Goal: Use online tool/utility: Utilize a website feature to perform a specific function

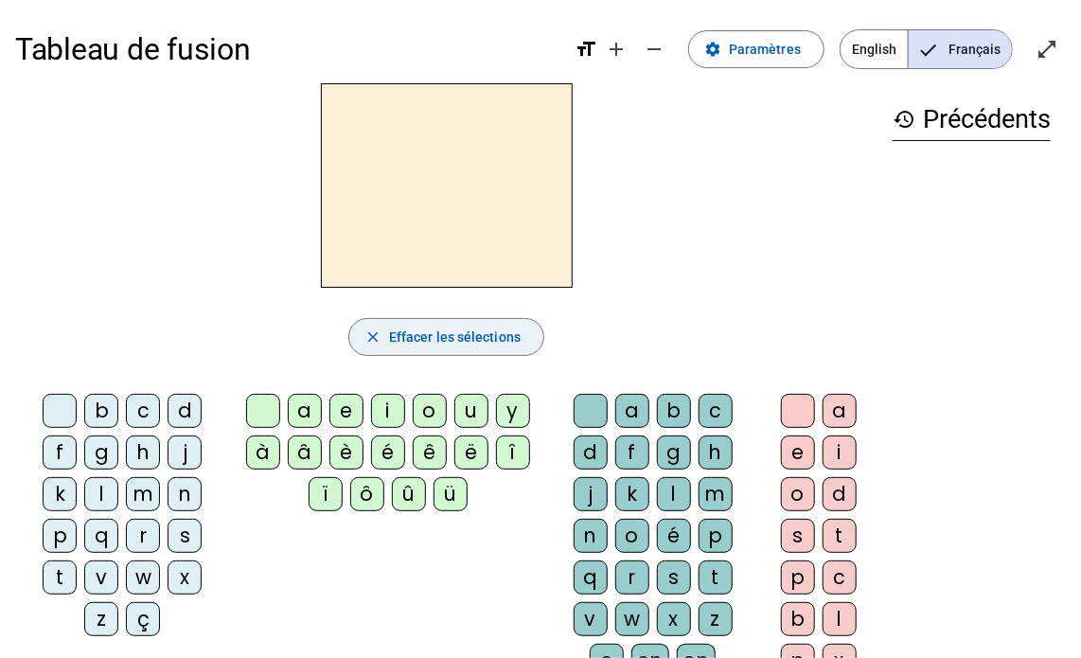
click at [371, 333] on mat-icon "close" at bounding box center [372, 336] width 17 height 17
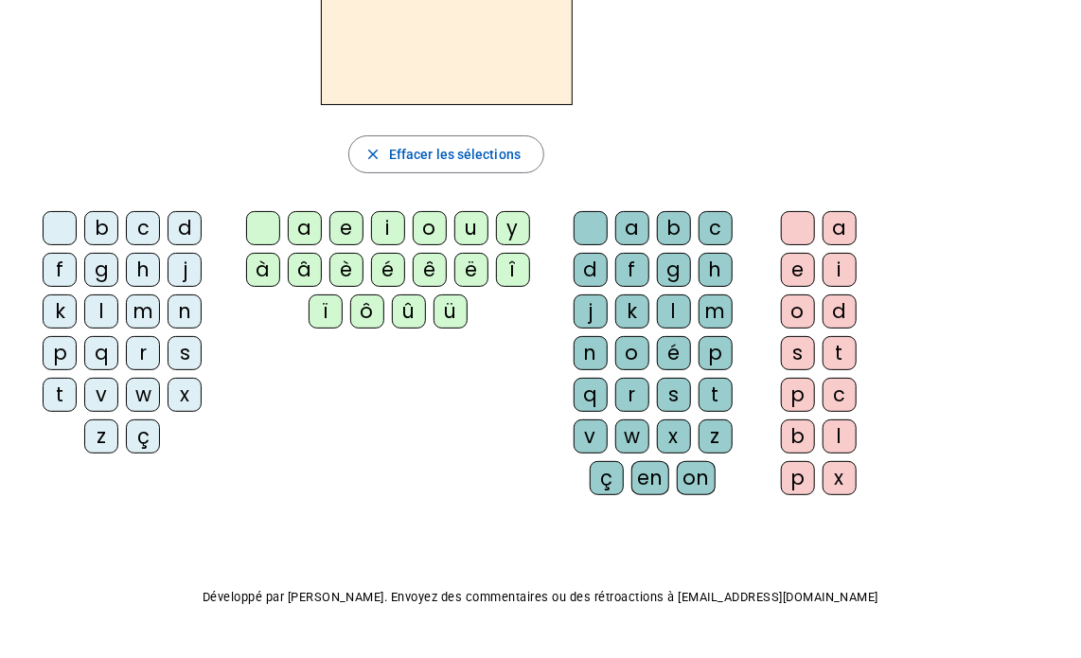
scroll to position [230, 0]
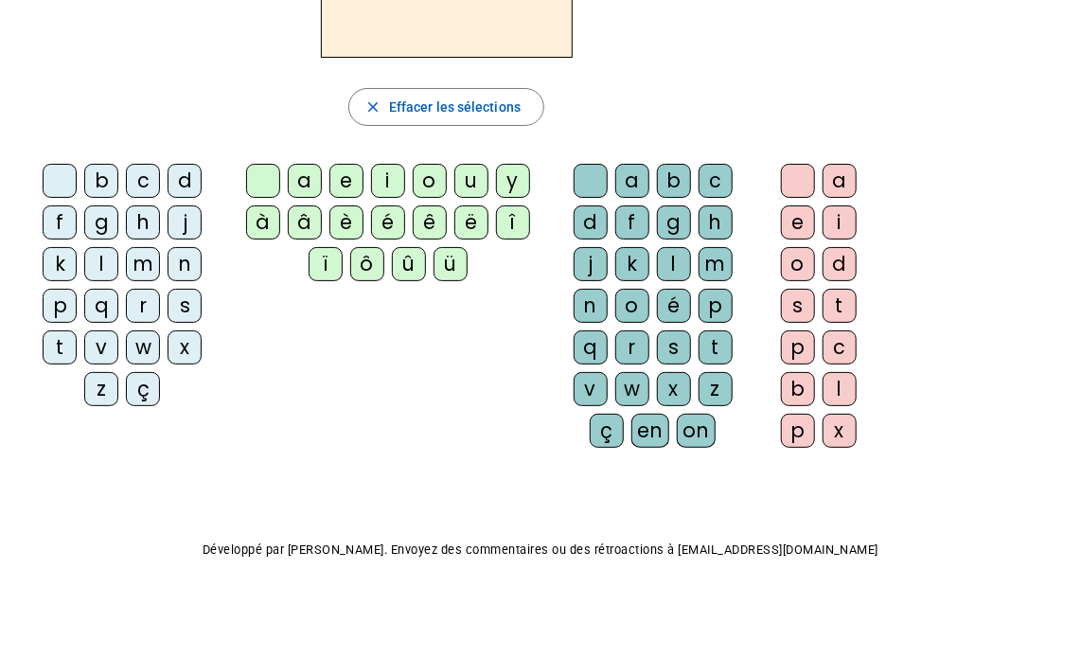
click at [698, 260] on div "m" at bounding box center [715, 264] width 34 height 34
click at [291, 181] on div "a" at bounding box center [305, 181] width 34 height 34
drag, startPoint x: 616, startPoint y: 256, endPoint x: 606, endPoint y: 239, distance: 20.0
click at [606, 239] on div "a b c d f g h j k l m n o é p q r s t v w x z ç en on" at bounding box center [656, 309] width 207 height 291
click at [372, 444] on div "b c d f g h j k l m n p q r s t v w x z ç a e i o u y à â è é ê ë î ï ô û ü a b…" at bounding box center [446, 309] width 862 height 307
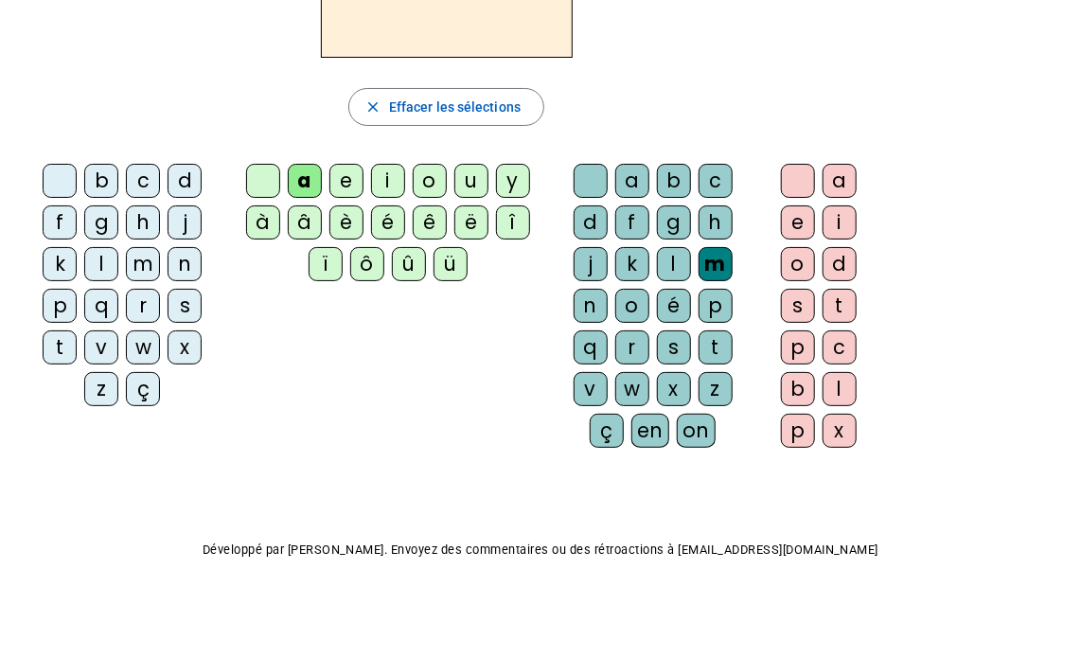
click at [868, 95] on div "close Effacer les sélections" at bounding box center [446, 107] width 862 height 38
drag, startPoint x: 606, startPoint y: 263, endPoint x: 565, endPoint y: 340, distance: 86.8
click at [554, 264] on div "a b c d f g h j k l m n o é p q r s t v w x z ç en on" at bounding box center [656, 309] width 207 height 291
click at [534, 415] on div "b c d f g h j k l m n p q r s t v w x z ç a e i o u y à â è é ê ë î ï ô û ü a b…" at bounding box center [446, 309] width 862 height 307
click at [698, 260] on div "m" at bounding box center [715, 264] width 34 height 34
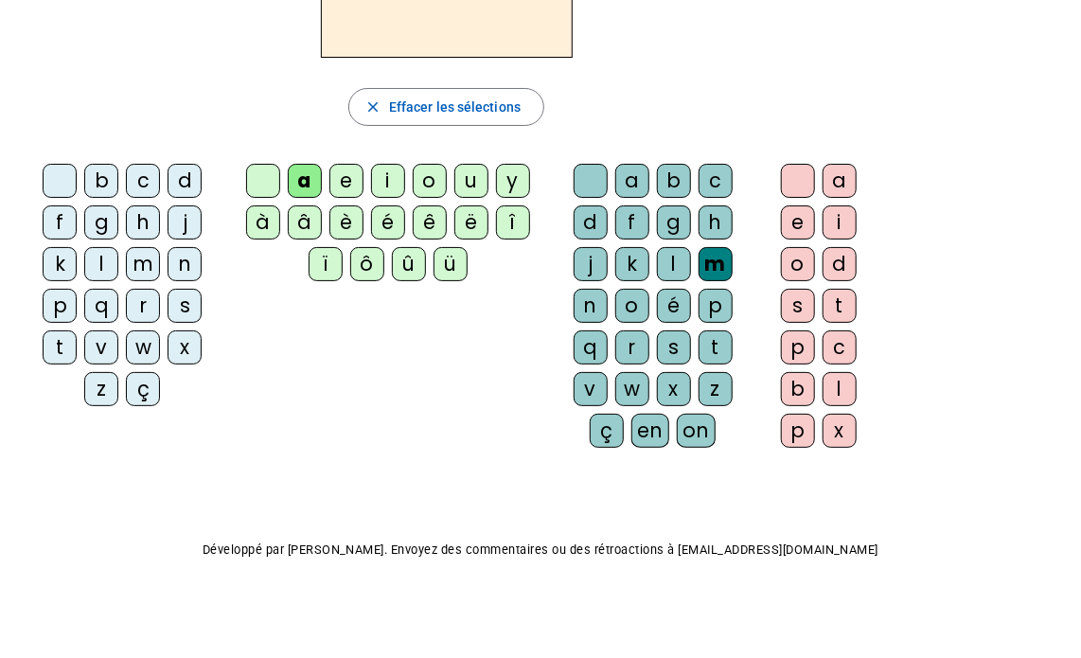
click at [730, 330] on div "t" at bounding box center [715, 347] width 34 height 34
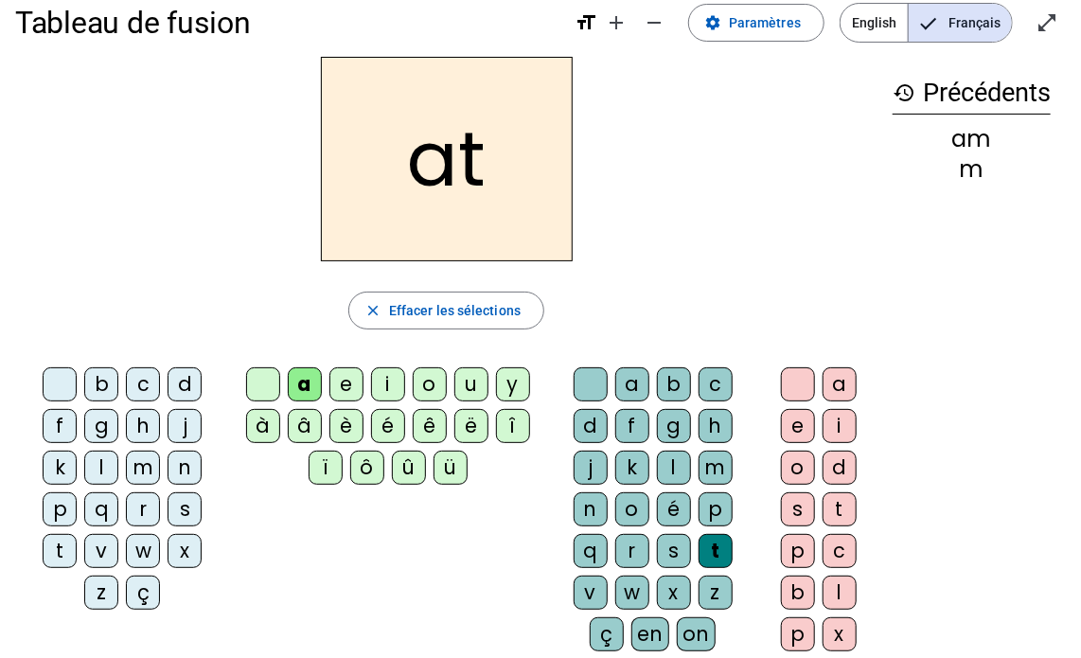
scroll to position [15, 0]
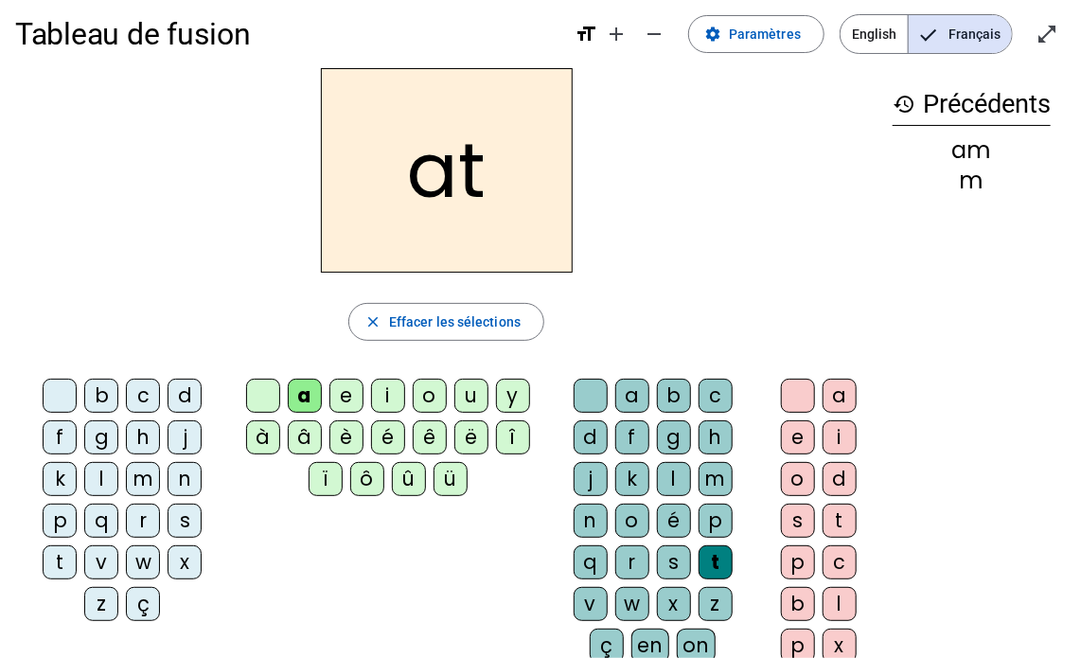
click at [698, 469] on div "m" at bounding box center [715, 479] width 34 height 34
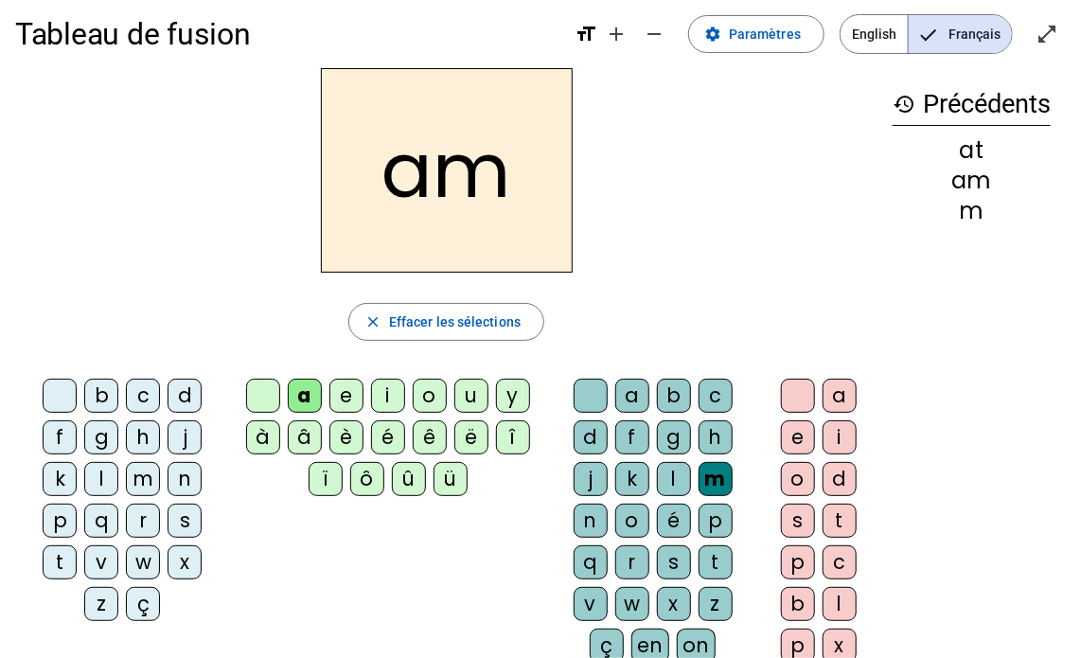
click at [698, 476] on div "m" at bounding box center [715, 479] width 34 height 34
click at [308, 391] on div "a" at bounding box center [305, 395] width 34 height 34
click at [462, 325] on span "Effacer les sélections" at bounding box center [455, 321] width 132 height 23
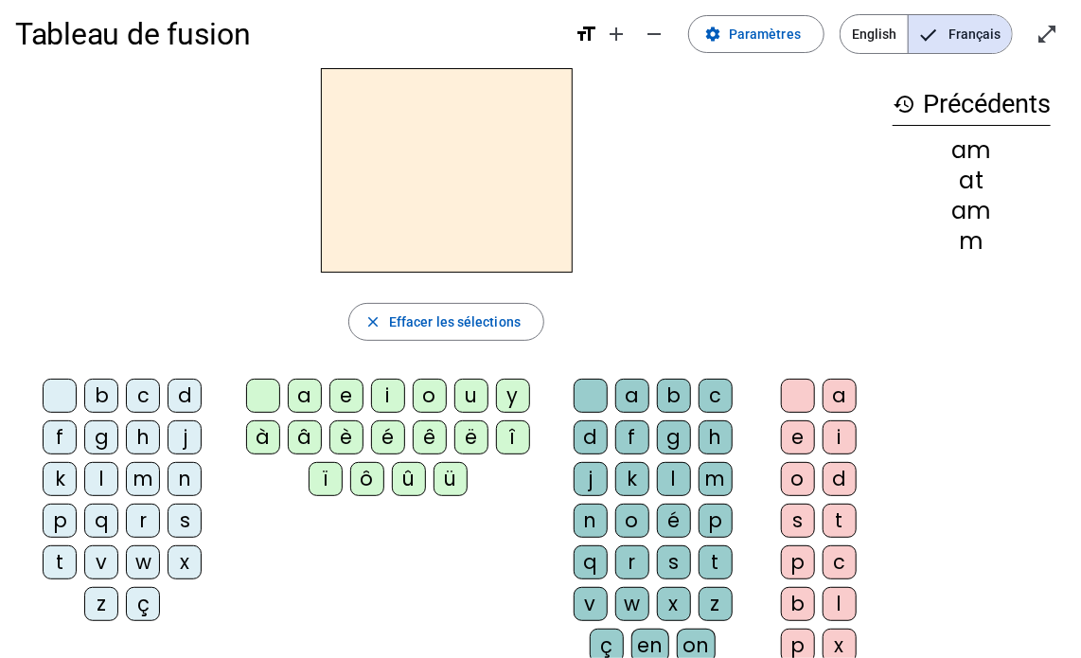
click at [698, 480] on div "m" at bounding box center [715, 479] width 34 height 34
click at [307, 398] on div "a" at bounding box center [305, 395] width 34 height 34
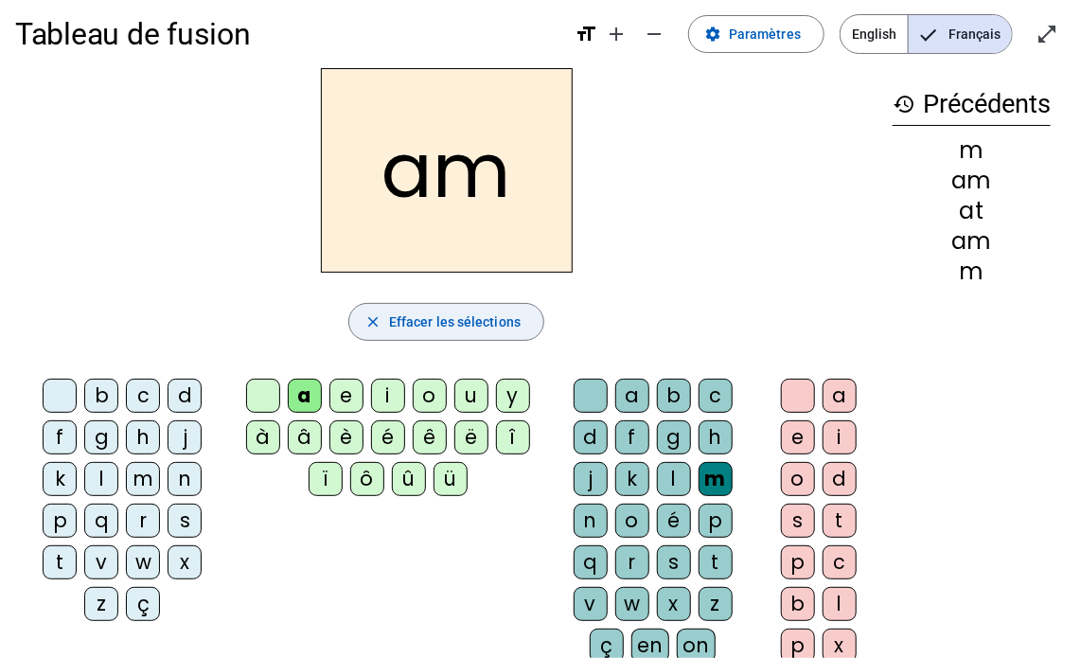
click at [411, 320] on span "Effacer les sélections" at bounding box center [455, 321] width 132 height 23
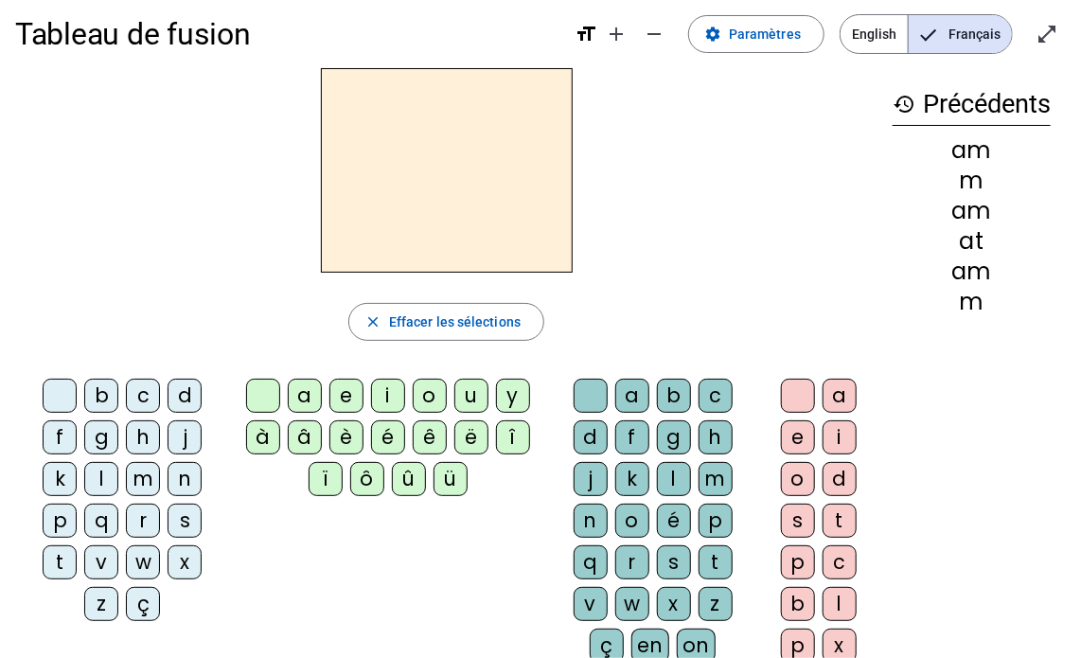
click at [126, 477] on div "m" at bounding box center [143, 479] width 34 height 34
click at [299, 389] on div "a" at bounding box center [305, 395] width 34 height 34
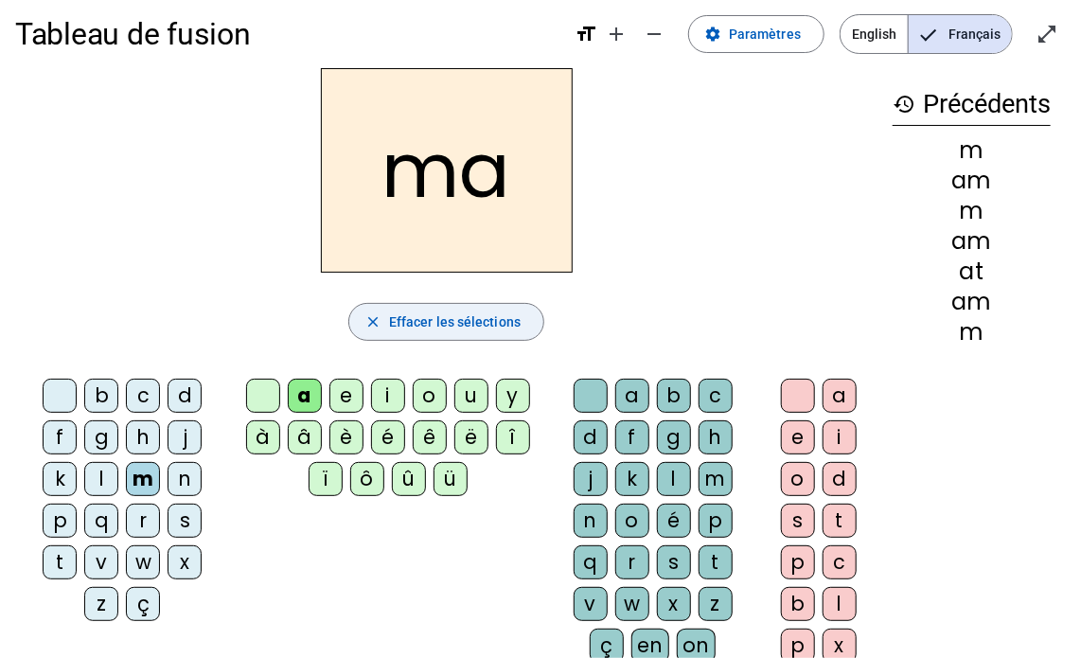
click at [419, 325] on span "Effacer les sélections" at bounding box center [455, 321] width 132 height 23
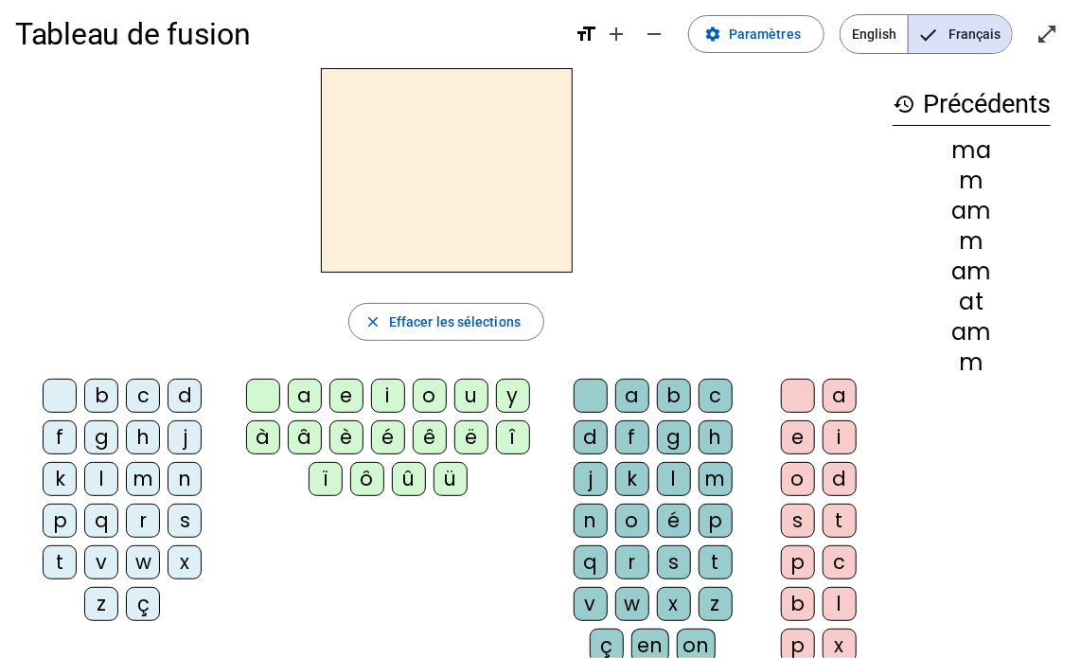
click at [126, 473] on letter-bubble "m" at bounding box center [147, 483] width 42 height 42
click at [330, 389] on div "e" at bounding box center [346, 395] width 34 height 34
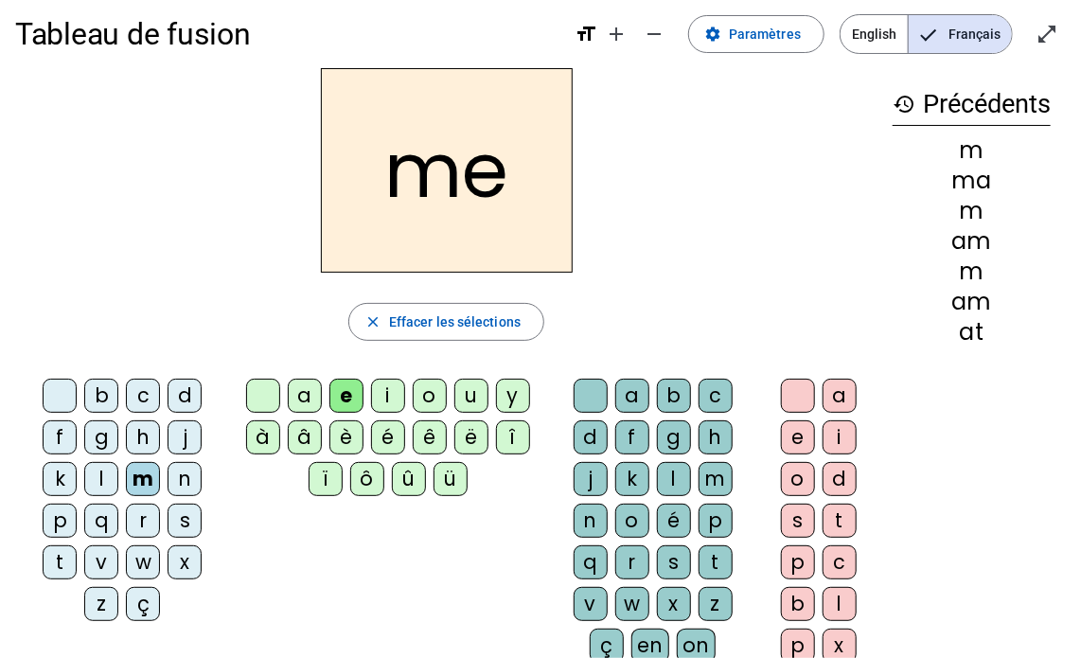
click at [333, 548] on div "b c d f g h j k l m n p q r s t v w x z ç a e i o u y à â è é ê ë î ï ô û ü a b…" at bounding box center [446, 524] width 862 height 307
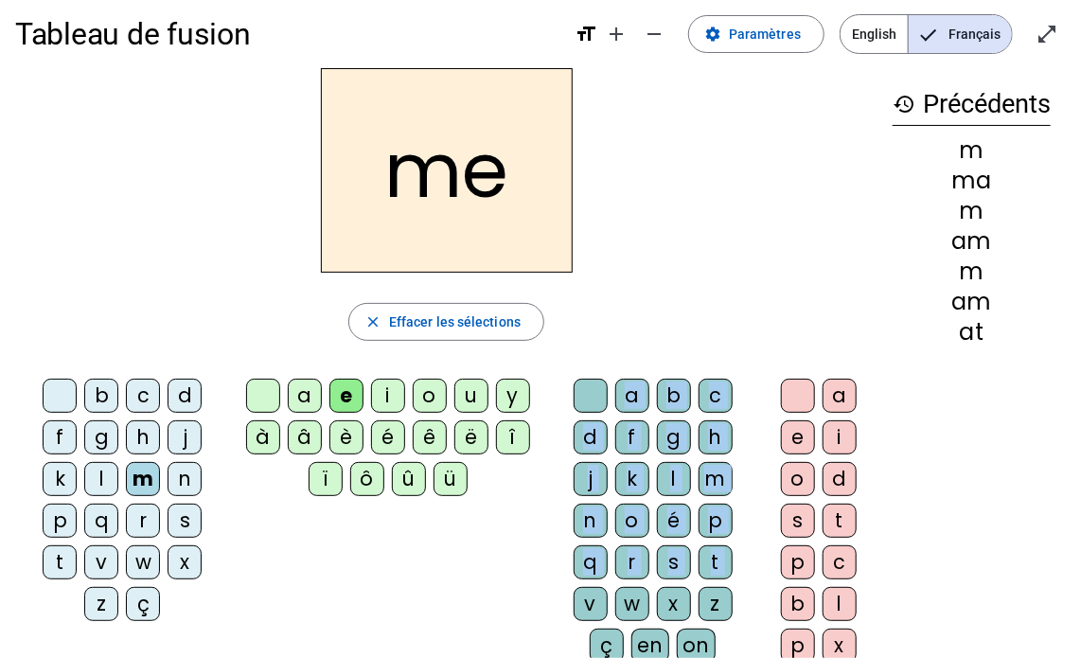
drag, startPoint x: 558, startPoint y: 554, endPoint x: 480, endPoint y: 535, distance: 81.0
click at [480, 535] on div "b c d f g h j k l m n p q r s t v w x z ç a e i o u y à â è é ê ë î ï ô û ü a b…" at bounding box center [446, 524] width 862 height 307
click at [467, 542] on div "b c d f g h j k l m n p q r s t v w x z ç a e i o u y à â è é ê ë î ï ô û ü a b…" at bounding box center [446, 524] width 862 height 307
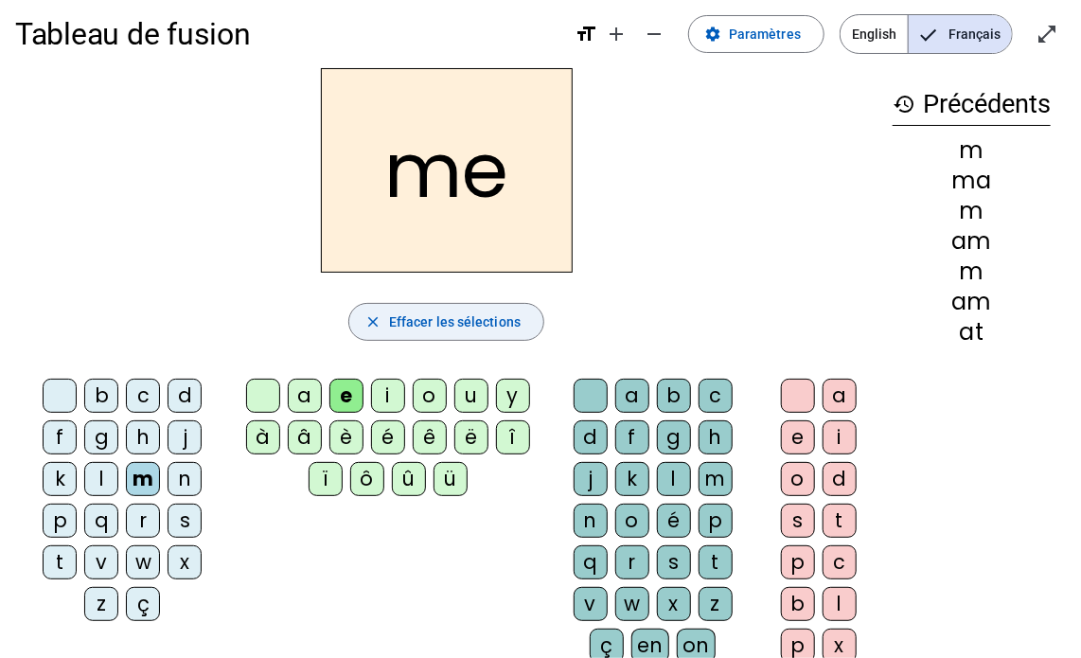
click at [397, 322] on span "Effacer les sélections" at bounding box center [455, 321] width 132 height 23
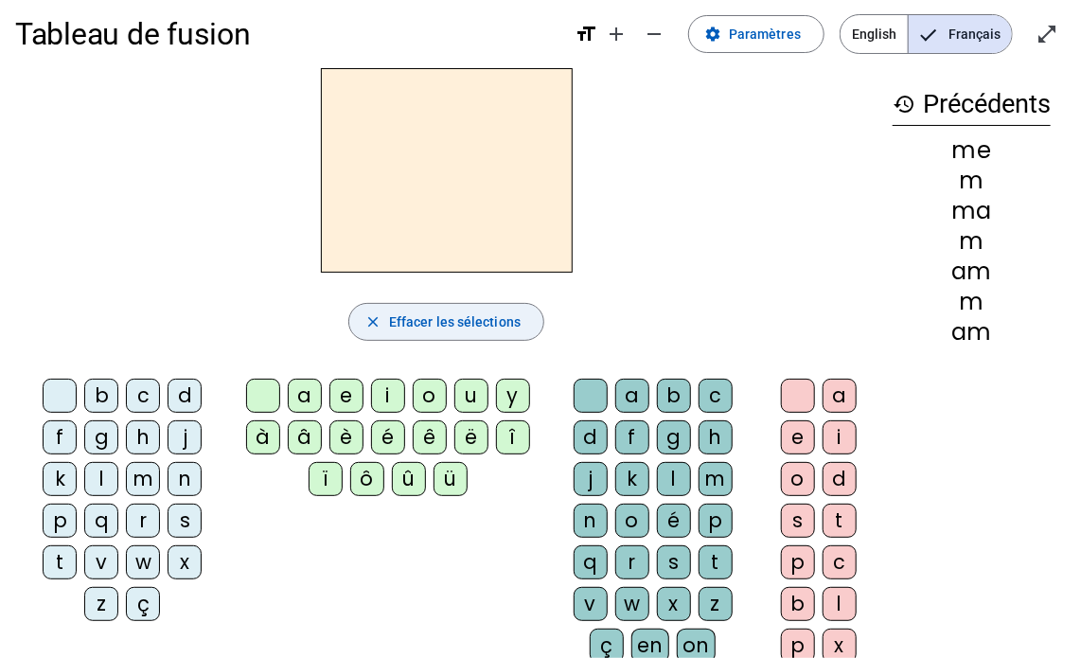
click at [395, 323] on span "Effacer les sélections" at bounding box center [455, 321] width 132 height 23
click at [394, 313] on span "Effacer les sélections" at bounding box center [455, 321] width 132 height 23
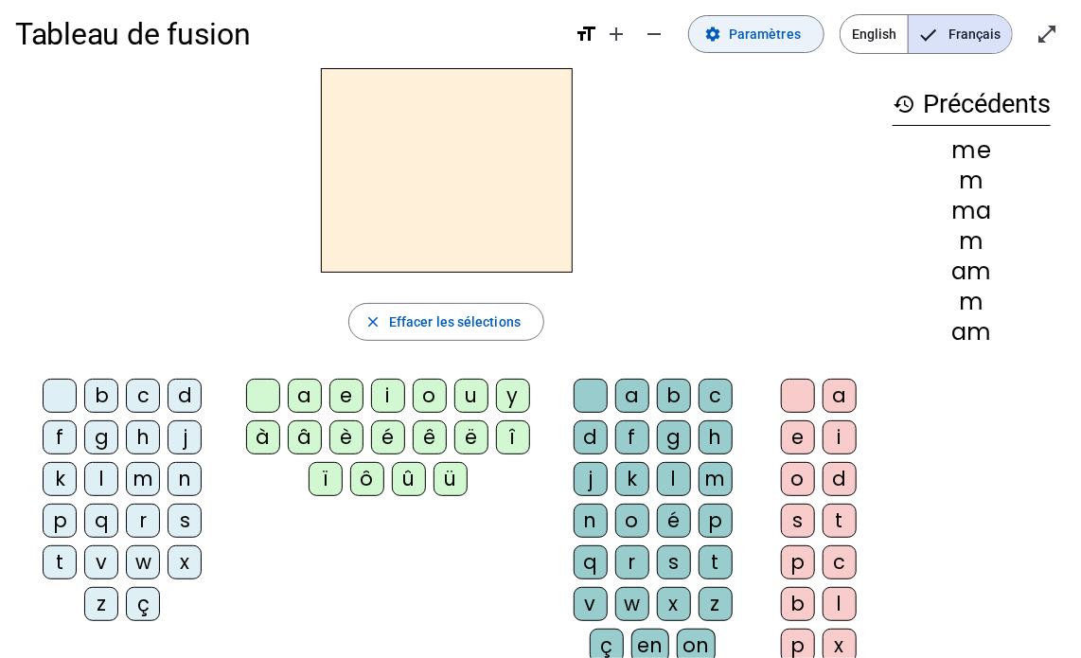
click at [777, 37] on span "Paramètres" at bounding box center [765, 34] width 72 height 23
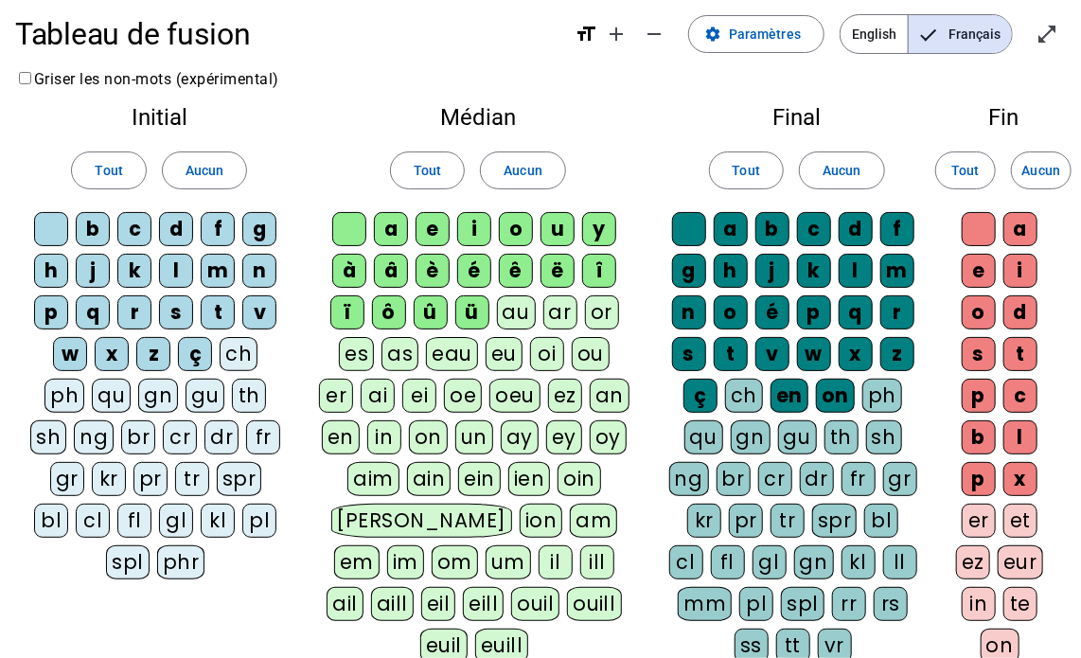
click at [960, 26] on span "Français" at bounding box center [959, 34] width 103 height 38
click at [218, 271] on div "m" at bounding box center [218, 271] width 34 height 34
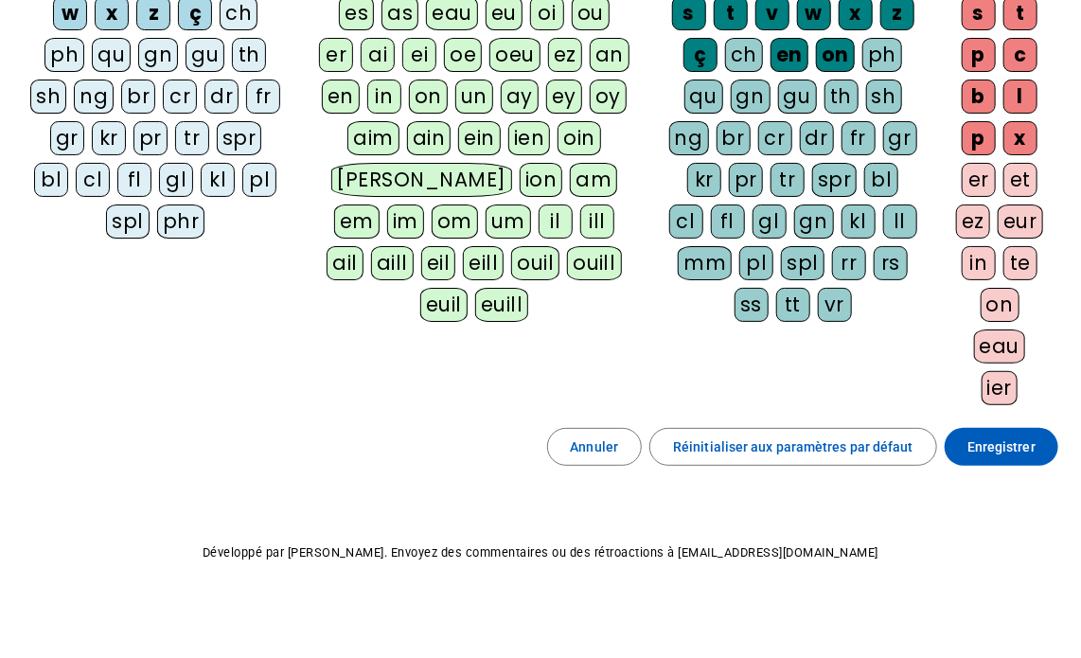
scroll to position [357, 0]
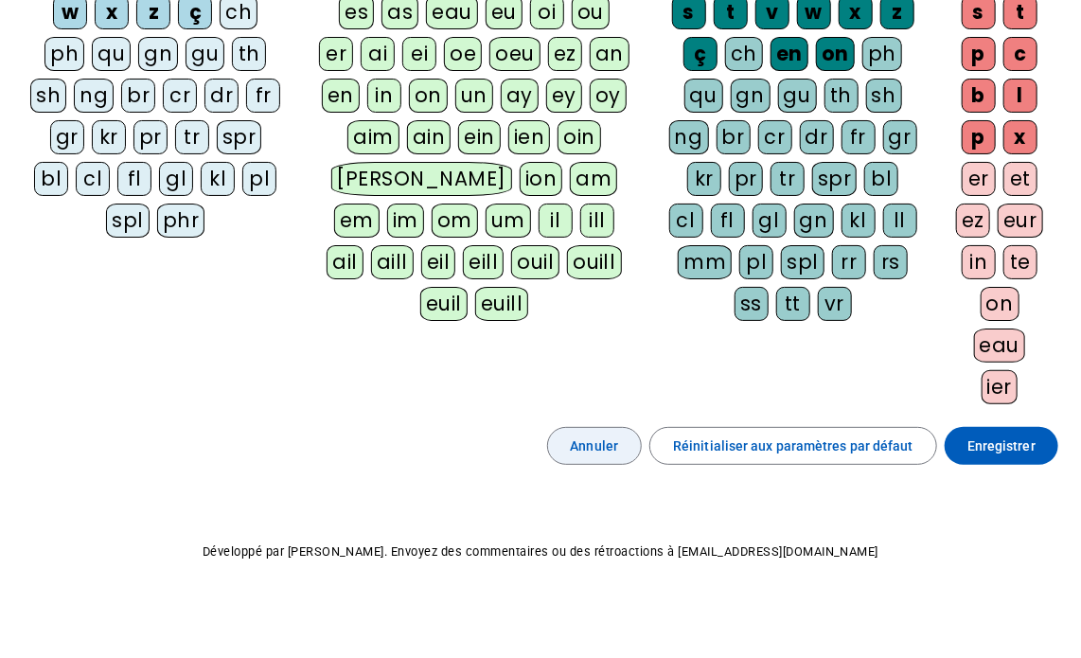
click at [619, 434] on span "Annuler" at bounding box center [595, 445] width 48 height 23
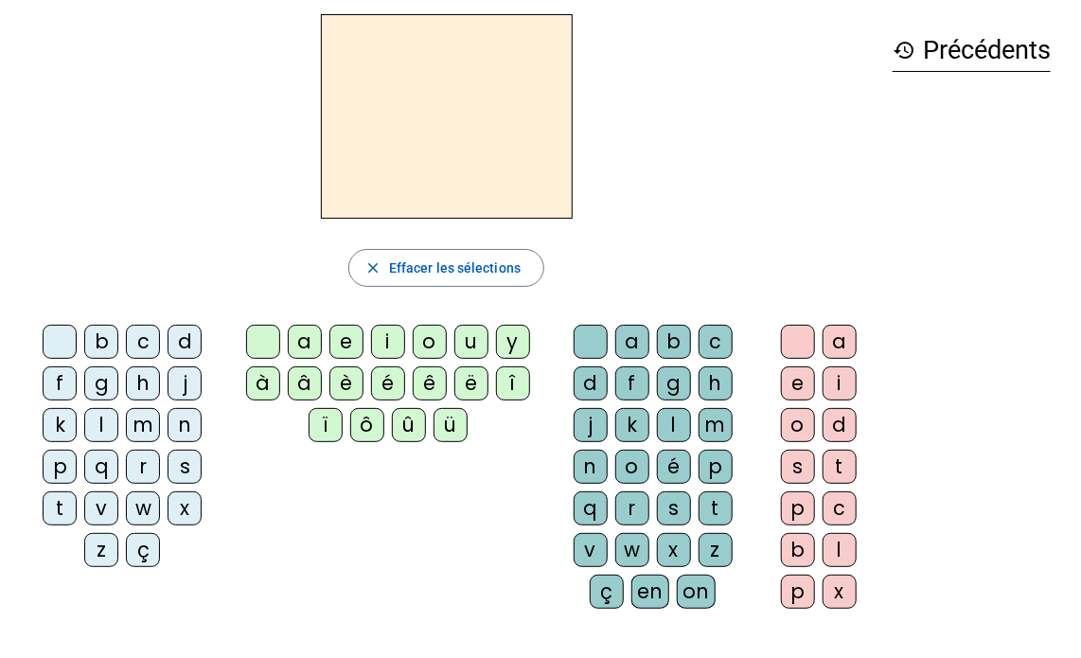
scroll to position [54, 0]
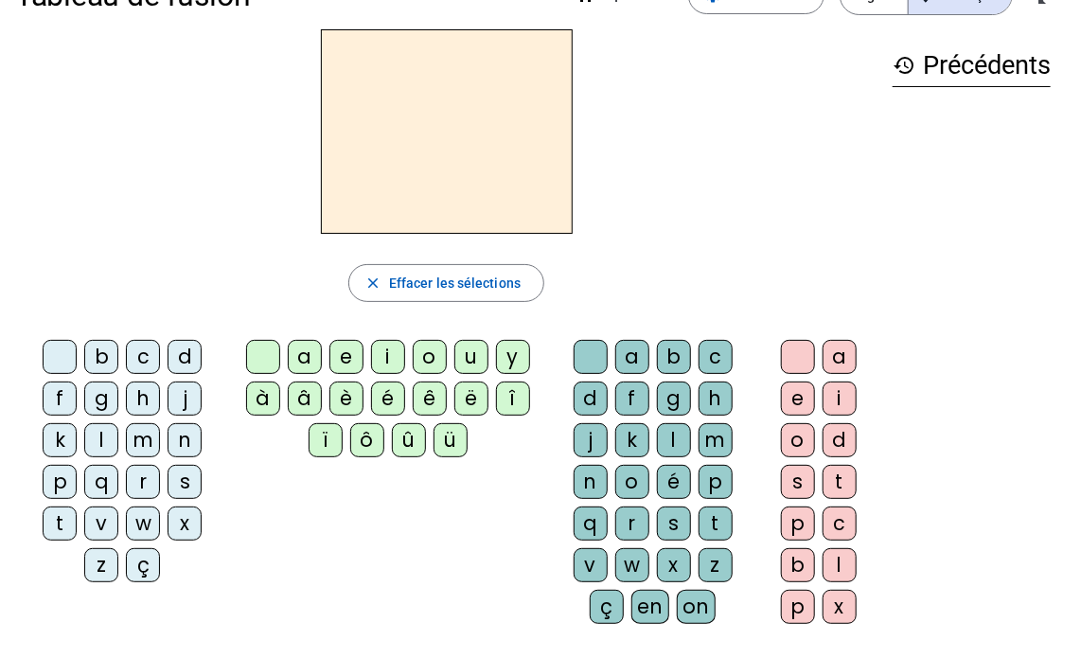
click at [126, 436] on div "m" at bounding box center [143, 440] width 34 height 34
click at [313, 351] on div "a" at bounding box center [305, 357] width 34 height 34
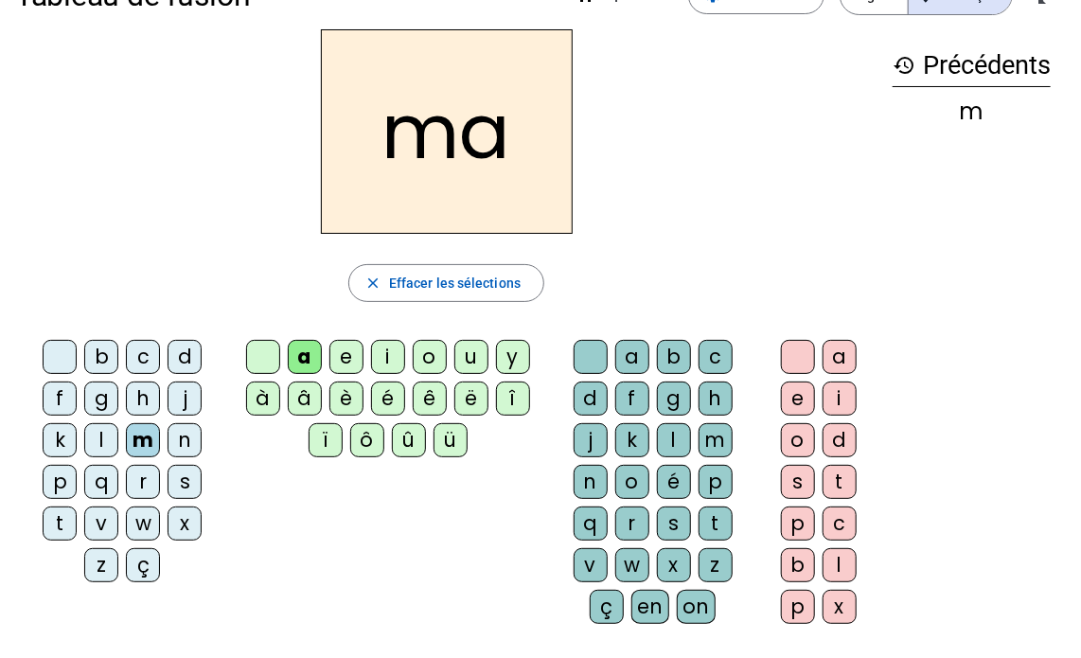
click at [360, 569] on div "b c d f g h j k l m n p q r s t v w x z ç a e i o u y à â è é ê ë î ï ô û ü a b…" at bounding box center [446, 485] width 862 height 307
click at [73, 506] on div "t" at bounding box center [60, 523] width 34 height 34
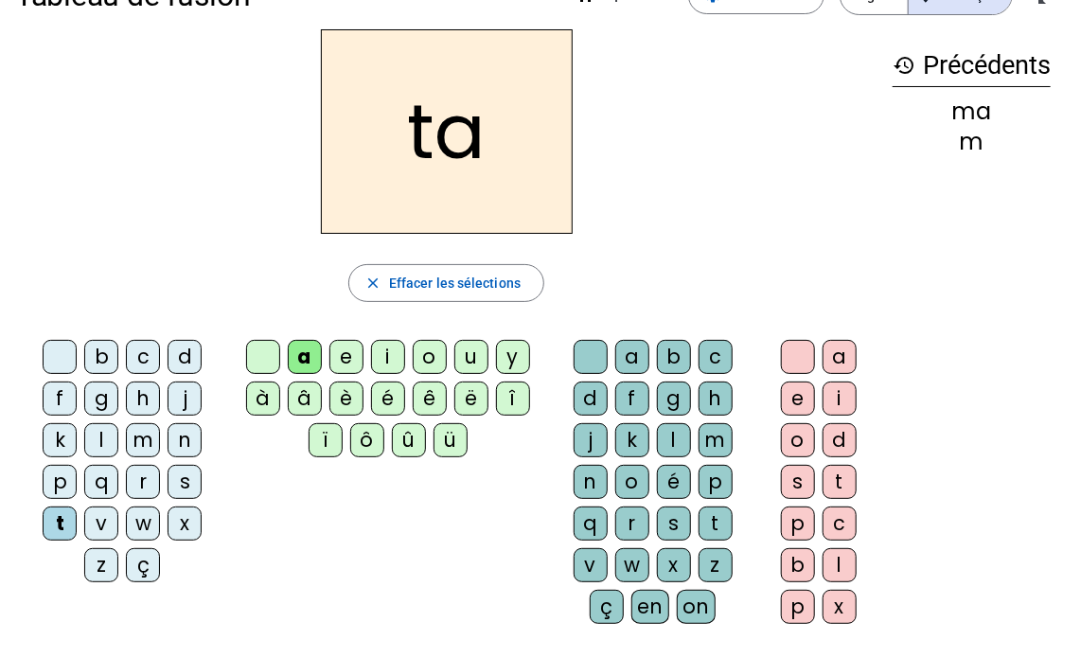
click at [118, 423] on div "l" at bounding box center [101, 440] width 34 height 34
click at [799, 475] on div "s" at bounding box center [798, 482] width 34 height 34
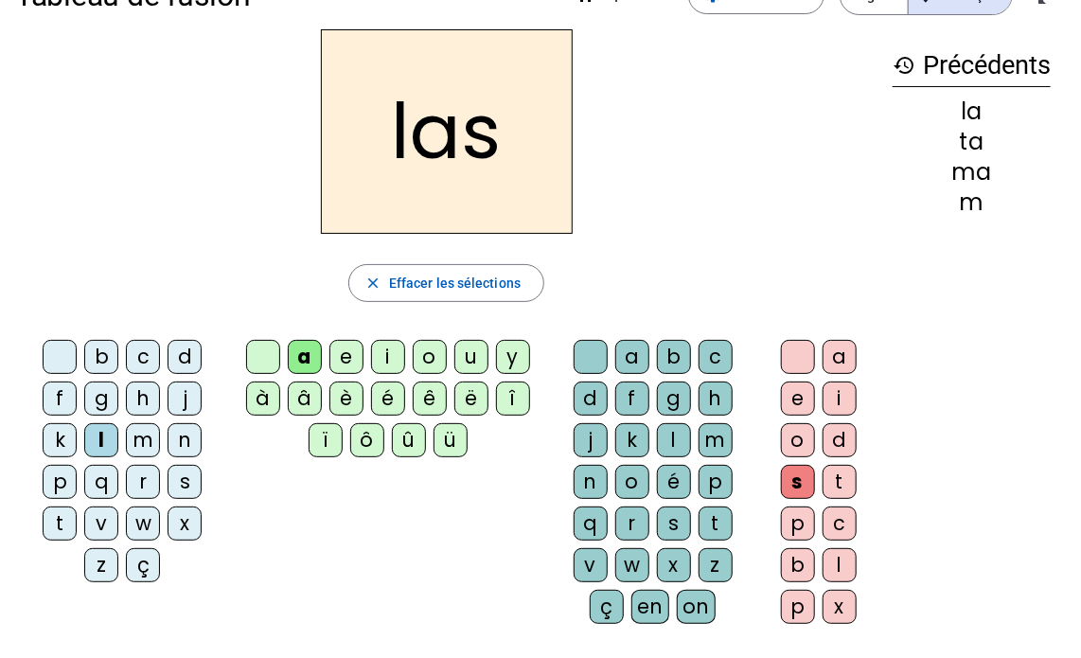
click at [77, 465] on div "p" at bounding box center [60, 482] width 34 height 34
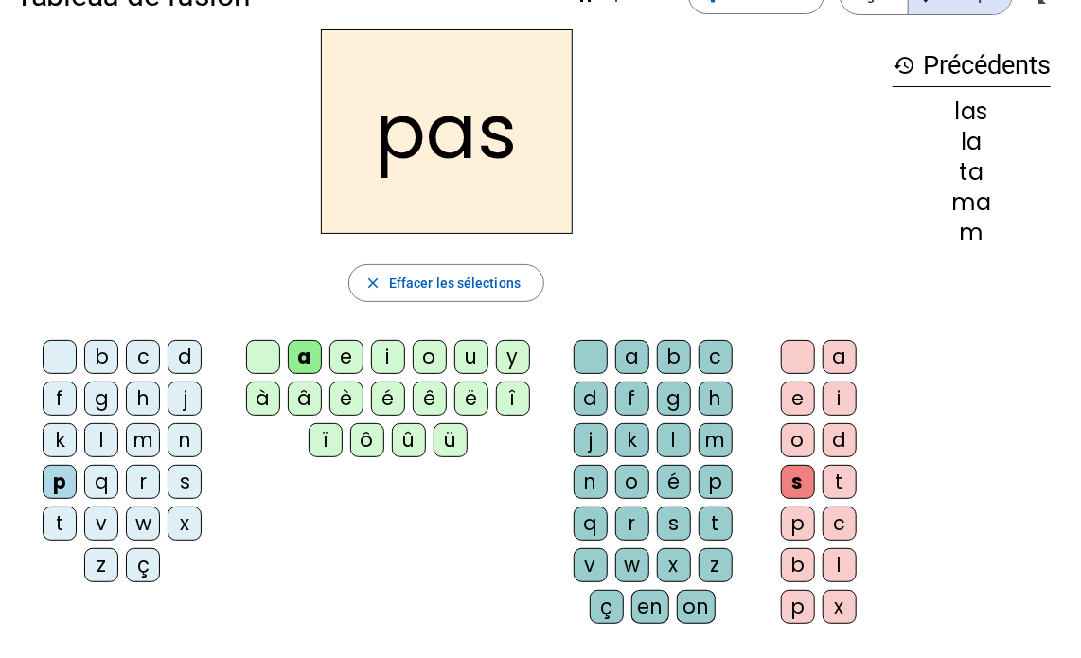
click at [77, 506] on div "t" at bounding box center [60, 523] width 34 height 34
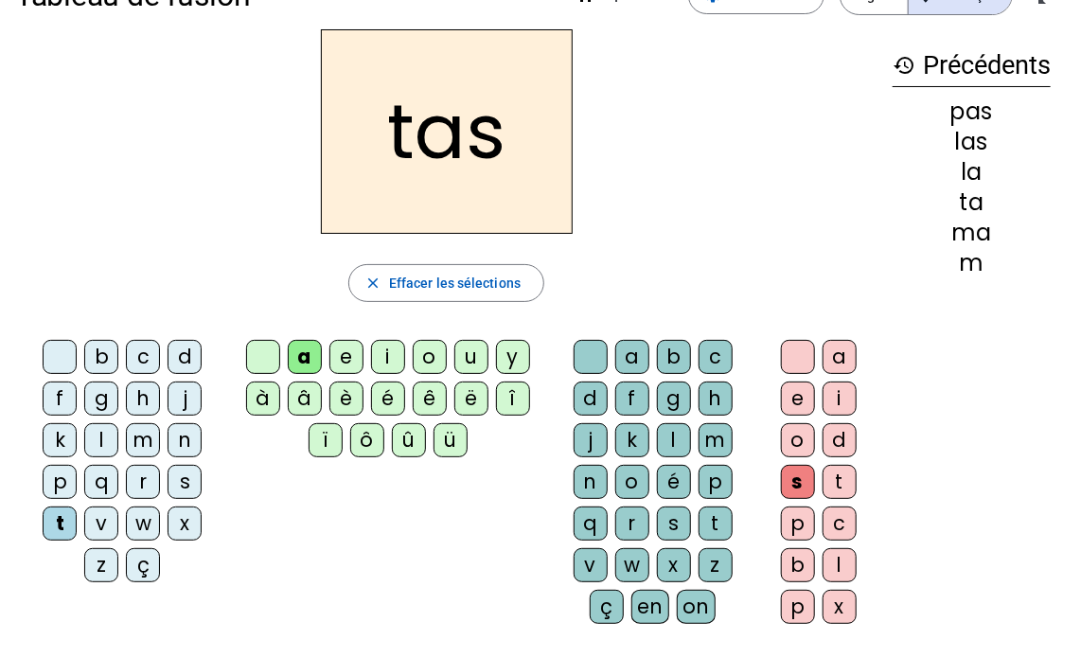
click at [167, 477] on div "s" at bounding box center [184, 482] width 34 height 34
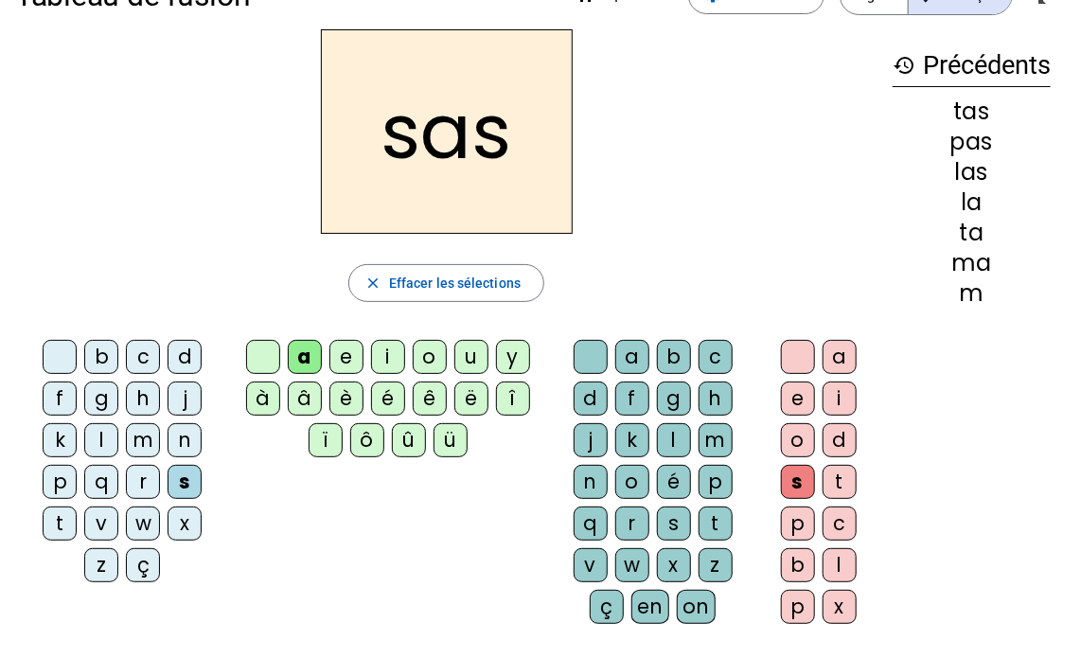
click at [126, 433] on div "m" at bounding box center [143, 440] width 34 height 34
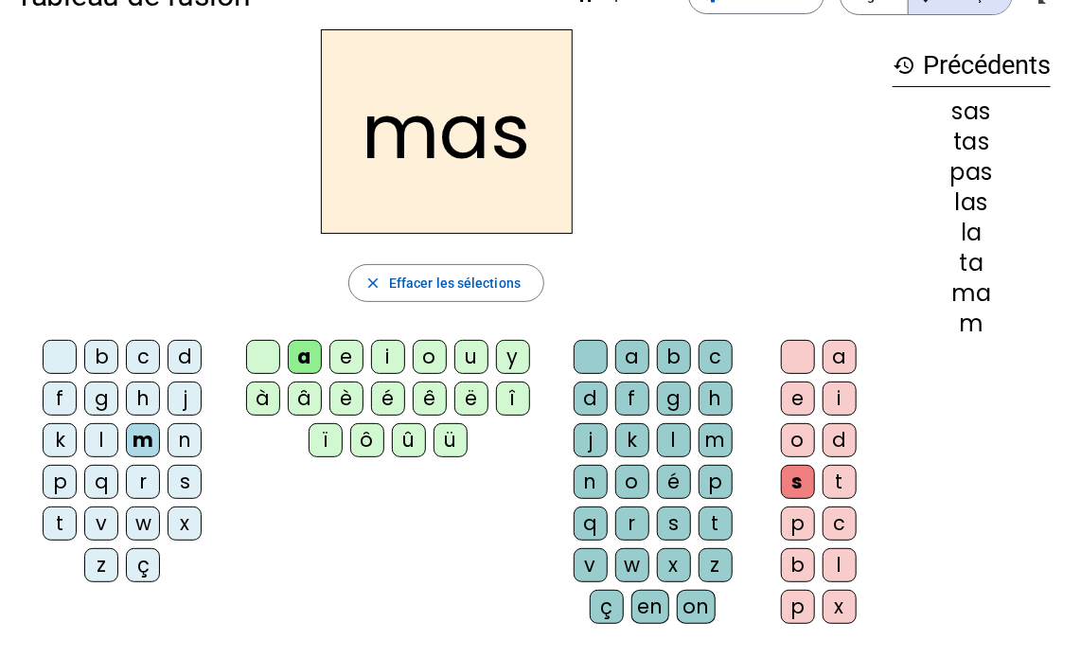
click at [657, 440] on div "l" at bounding box center [674, 440] width 34 height 34
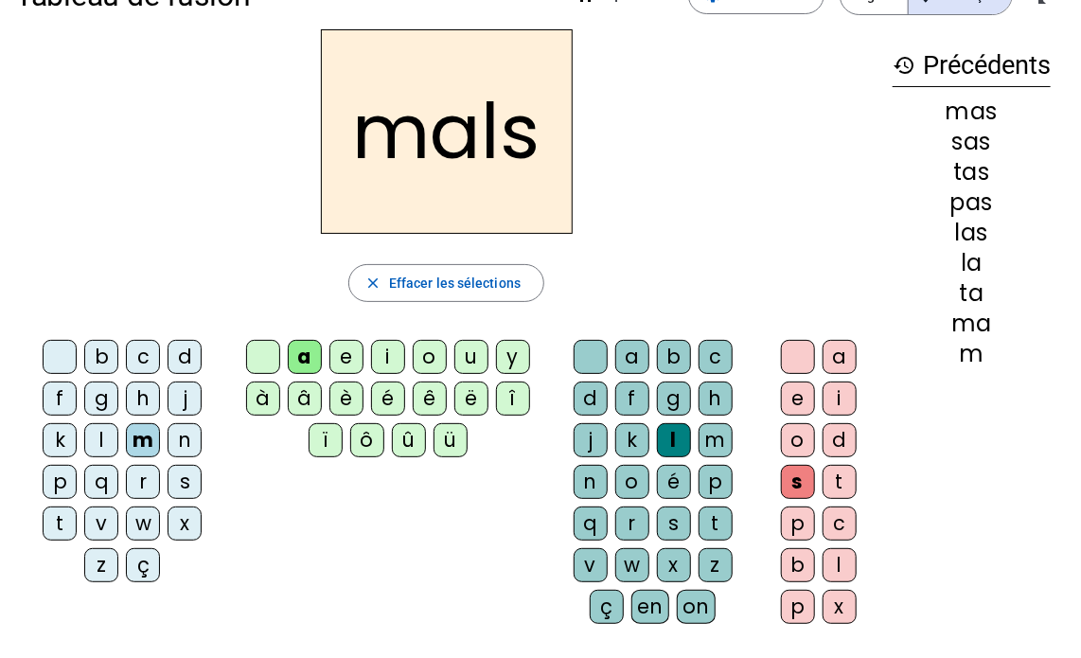
click at [794, 349] on div at bounding box center [798, 357] width 34 height 34
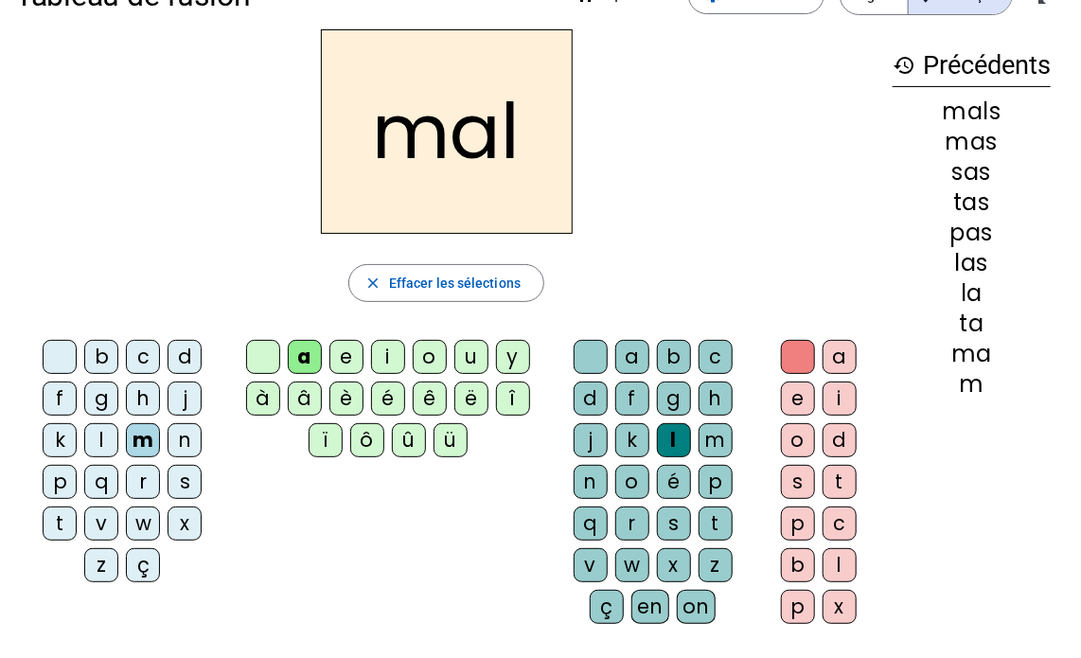
click at [84, 354] on div "b" at bounding box center [101, 357] width 34 height 34
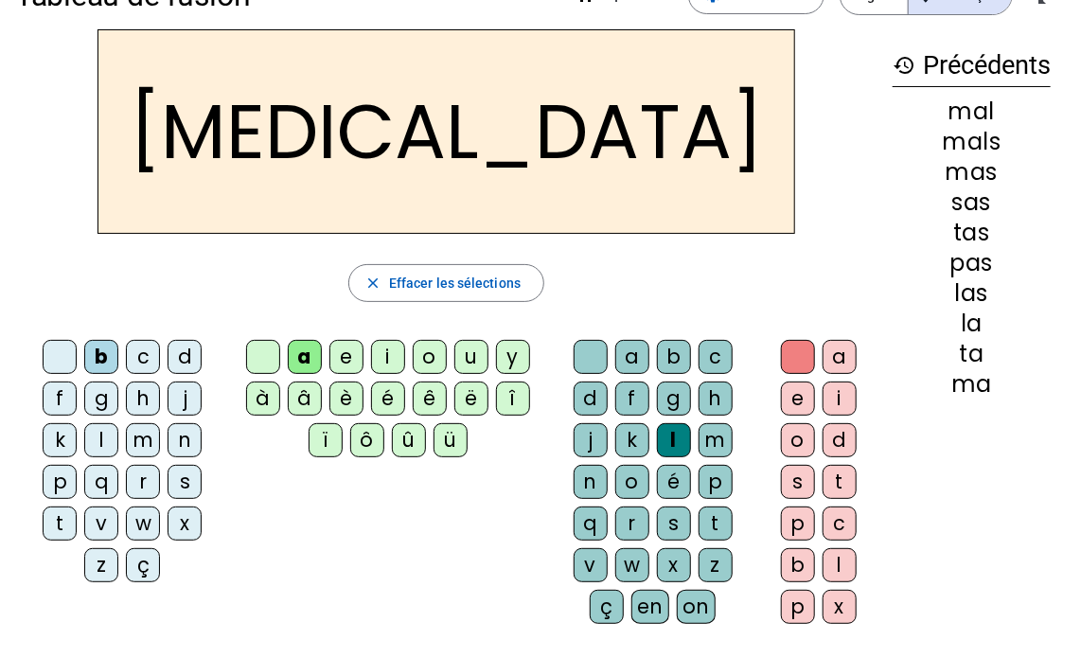
click at [77, 465] on div "p" at bounding box center [60, 482] width 34 height 34
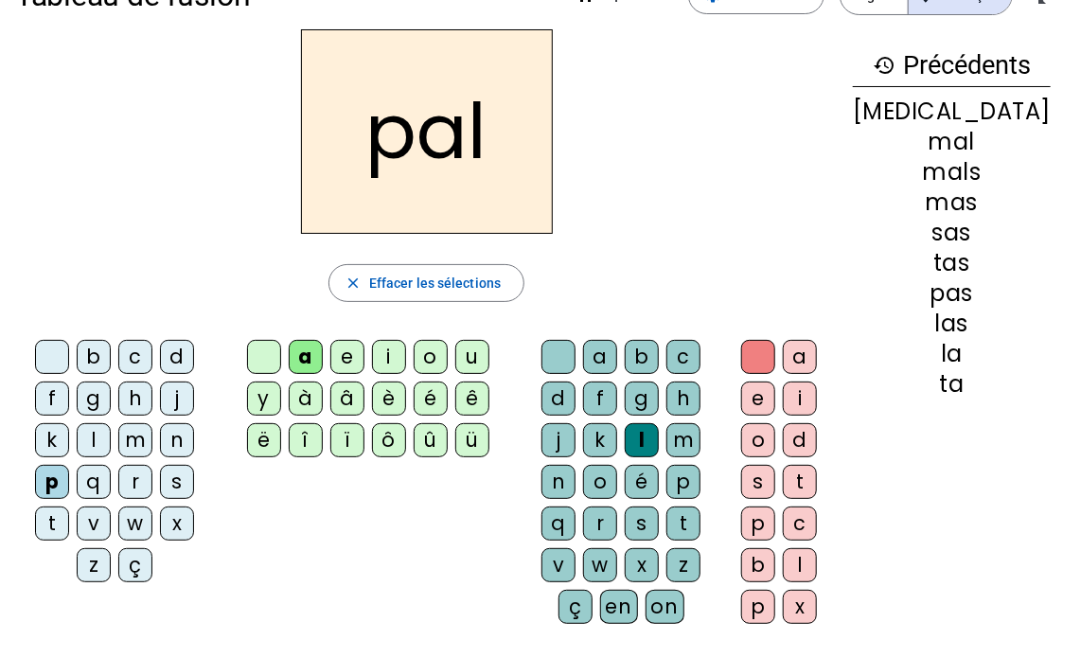
click at [775, 476] on div "s" at bounding box center [758, 482] width 34 height 34
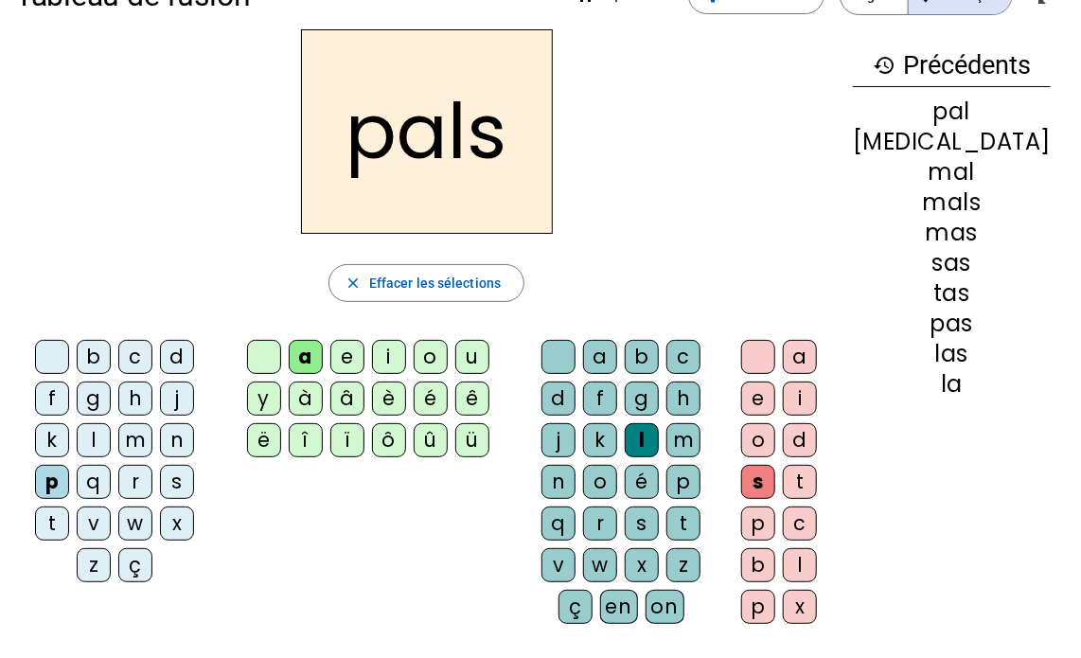
click at [775, 349] on div at bounding box center [758, 357] width 34 height 34
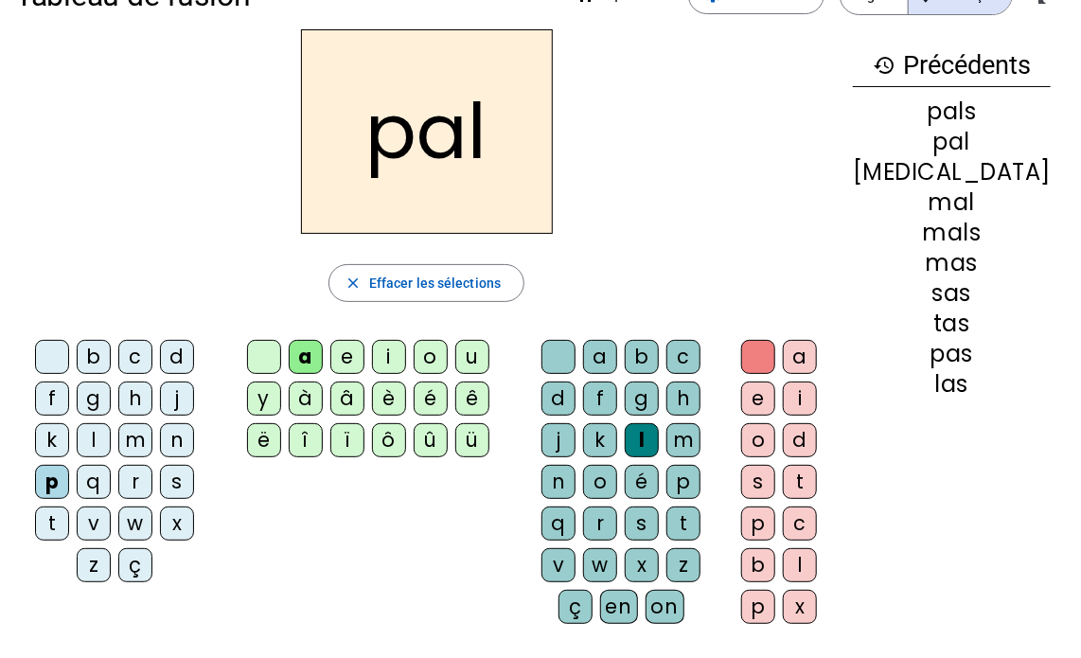
click at [775, 349] on div at bounding box center [758, 357] width 34 height 34
click at [775, 352] on div at bounding box center [758, 357] width 34 height 34
click at [572, 356] on div at bounding box center [558, 357] width 34 height 34
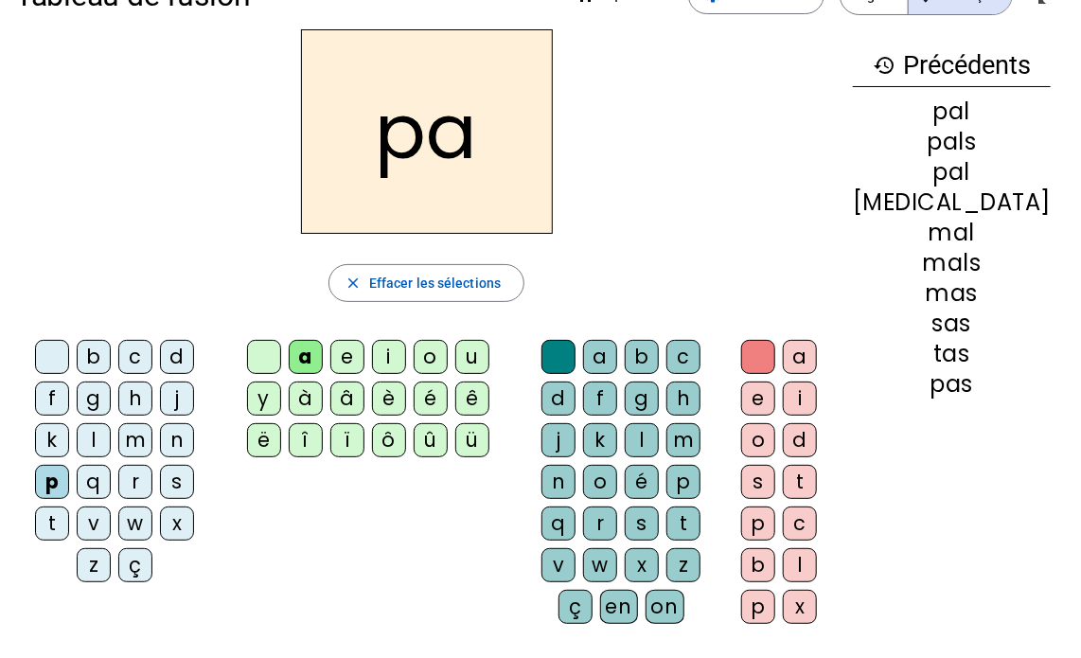
click at [659, 506] on div "s" at bounding box center [642, 523] width 34 height 34
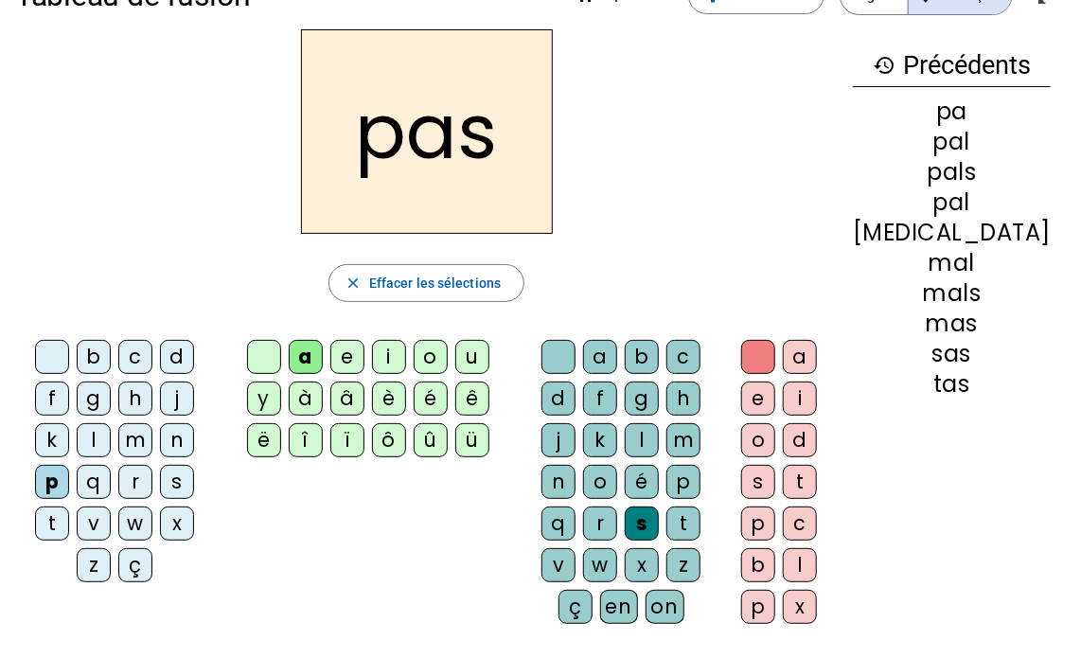
click at [658, 249] on div "pas close Effacer les sélections b c d f g h j k l m n p q r s t v w x z ç a e …" at bounding box center [426, 333] width 822 height 609
click at [523, 193] on h2 "pas" at bounding box center [427, 131] width 252 height 204
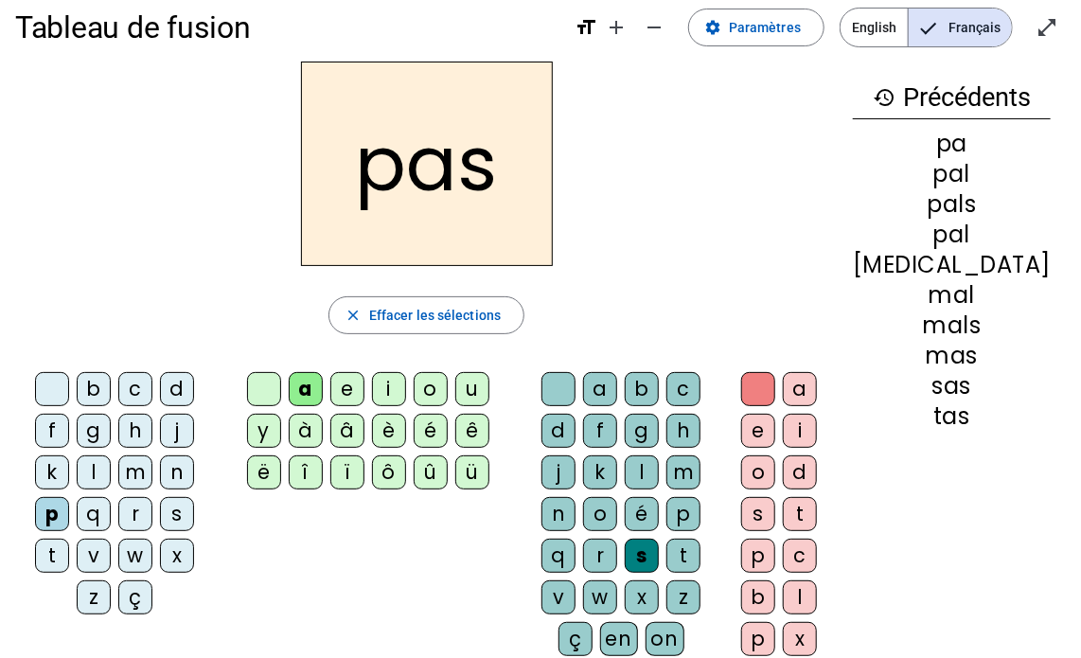
scroll to position [0, 0]
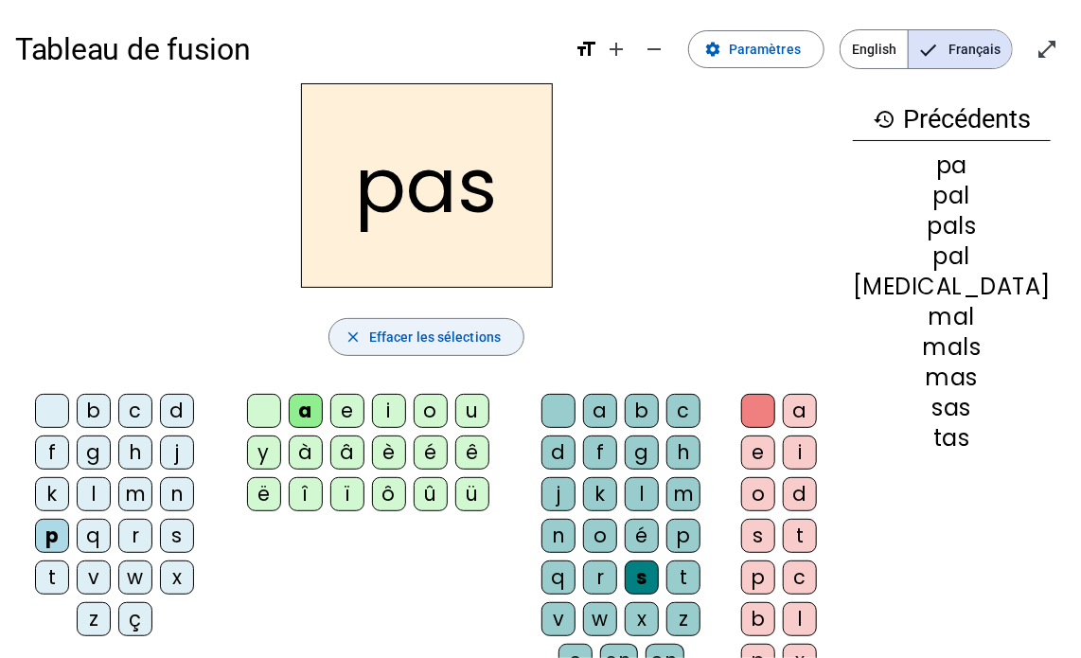
click at [426, 336] on span "Effacer les sélections" at bounding box center [435, 337] width 132 height 23
